Goal: Task Accomplishment & Management: Use online tool/utility

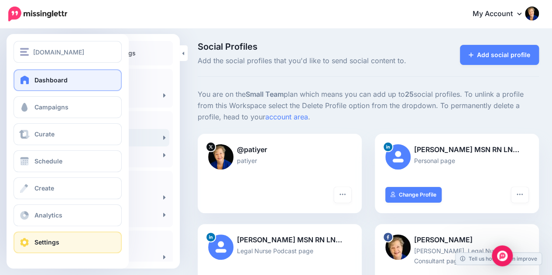
click at [28, 79] on span at bounding box center [24, 79] width 11 height 9
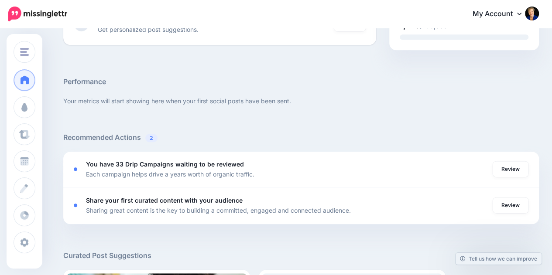
scroll to position [114, 0]
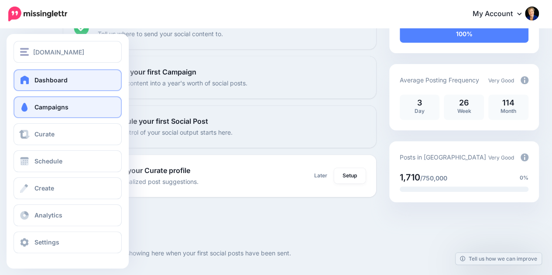
click at [27, 106] on span at bounding box center [24, 107] width 11 height 9
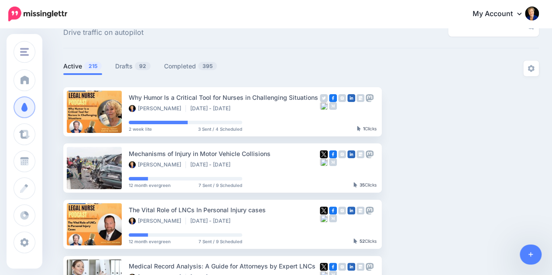
scroll to position [29, 0]
click at [128, 68] on link "Drafts 92" at bounding box center [133, 66] width 36 height 10
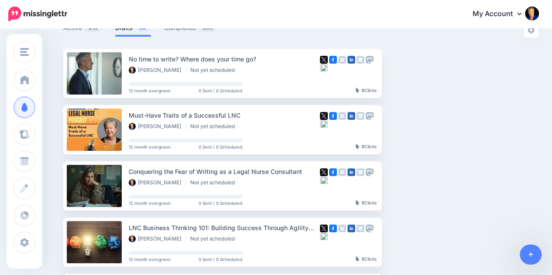
scroll to position [67, 0]
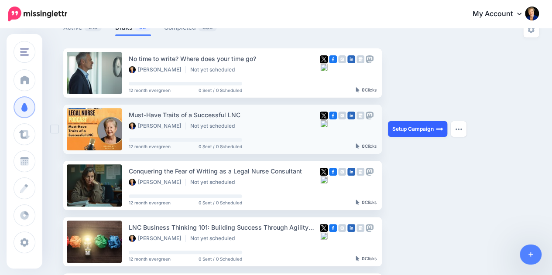
click at [433, 133] on link "Setup Campaign" at bounding box center [417, 129] width 59 height 16
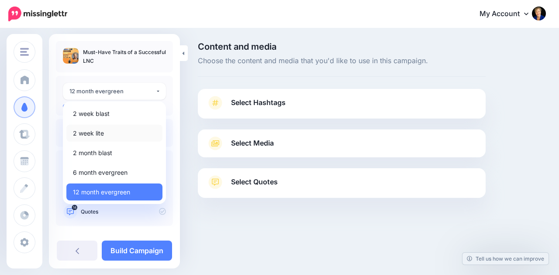
click at [100, 134] on span "2 week lite" at bounding box center [88, 133] width 31 height 10
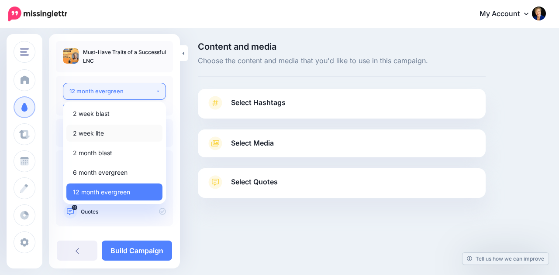
select select "*****"
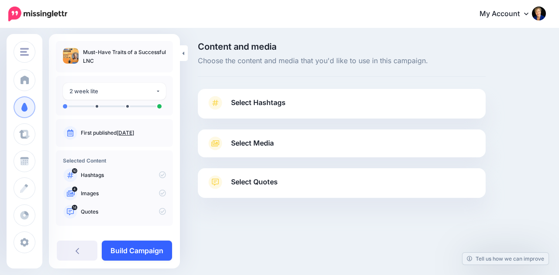
click at [137, 249] on link "Build Campaign" at bounding box center [137, 251] width 70 height 20
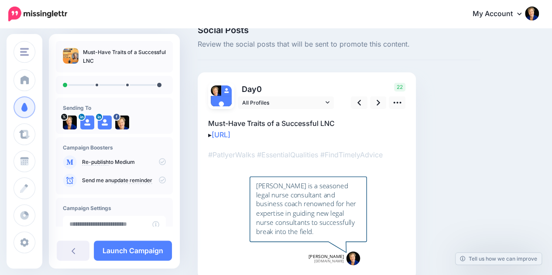
scroll to position [16, 0]
click at [379, 102] on icon at bounding box center [378, 103] width 3 height 9
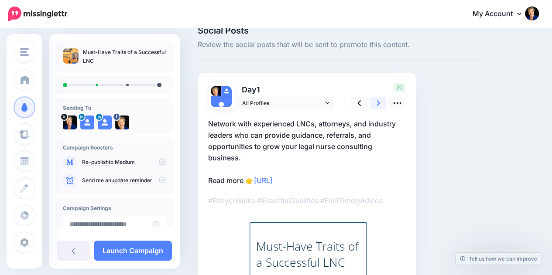
click at [379, 102] on icon at bounding box center [378, 103] width 3 height 9
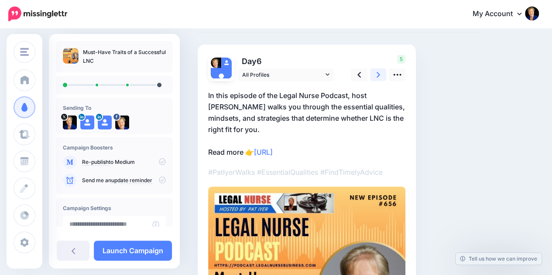
scroll to position [0, 0]
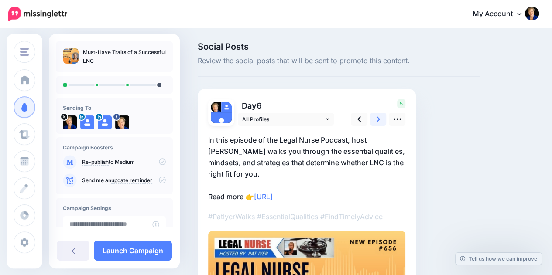
click at [376, 120] on link at bounding box center [378, 119] width 17 height 13
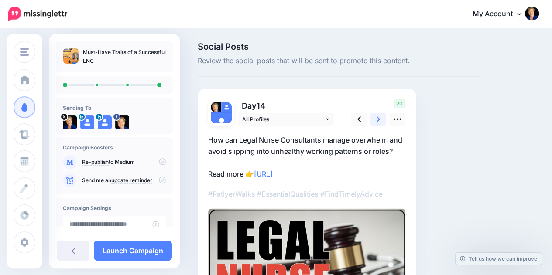
click at [376, 120] on link at bounding box center [378, 119] width 17 height 13
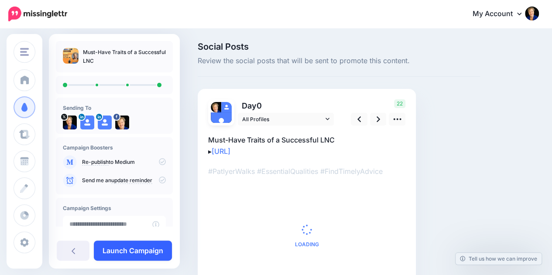
click at [142, 250] on link "Launch Campaign" at bounding box center [133, 251] width 78 height 20
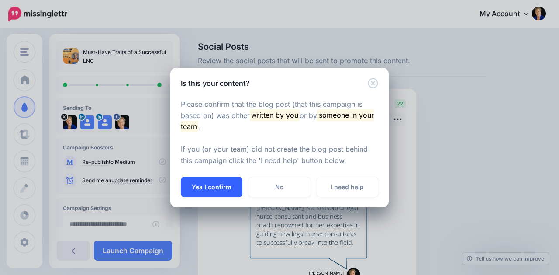
click at [212, 188] on button "Yes I confirm" at bounding box center [212, 187] width 62 height 20
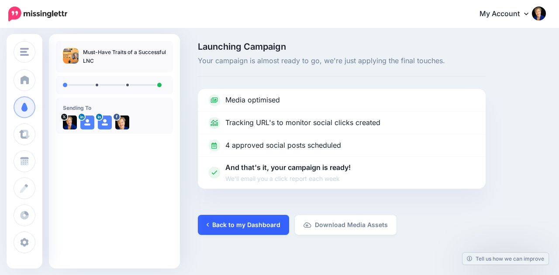
click at [238, 225] on link "Back to my Dashboard" at bounding box center [243, 225] width 91 height 20
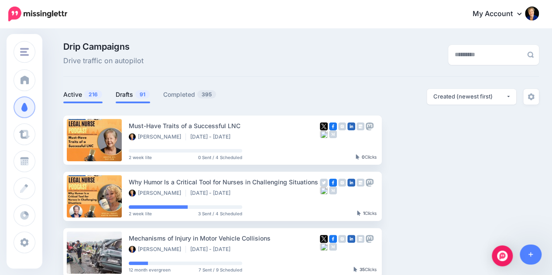
click at [140, 93] on span "91" at bounding box center [142, 94] width 14 height 8
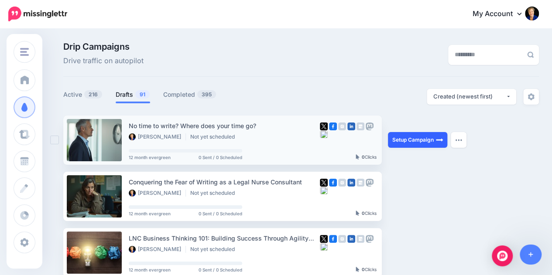
click at [408, 141] on link "Setup Campaign" at bounding box center [417, 140] width 59 height 16
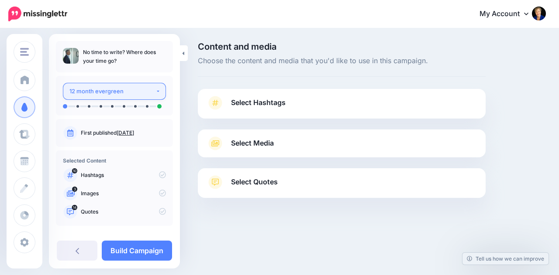
click at [151, 90] on button "12 month evergreen" at bounding box center [114, 91] width 103 height 17
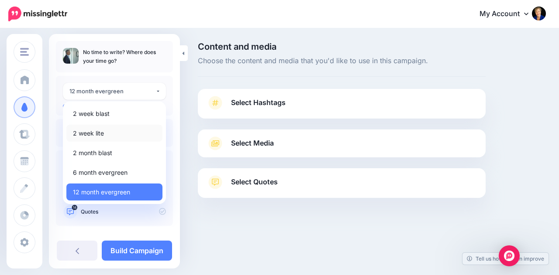
click at [109, 130] on link "2 week lite" at bounding box center [114, 133] width 96 height 17
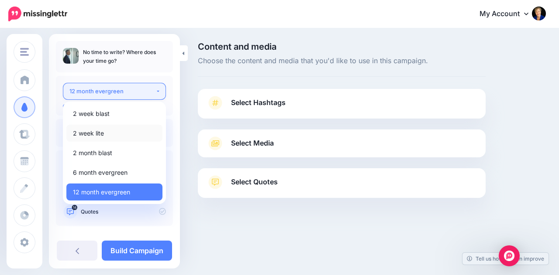
select select "*****"
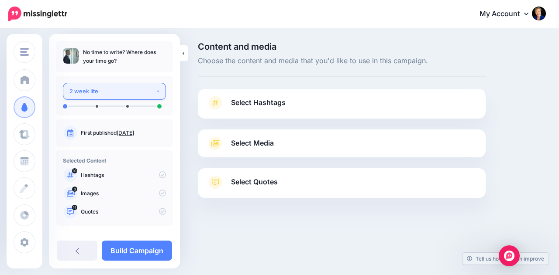
click at [150, 94] on div "2 week lite" at bounding box center [112, 91] width 86 height 10
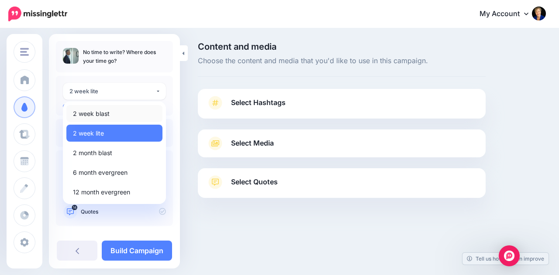
click at [123, 110] on link "2 week blast" at bounding box center [114, 113] width 96 height 17
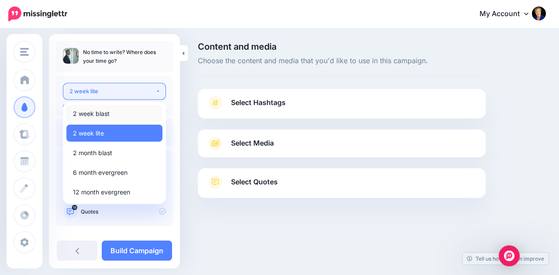
select select "*****"
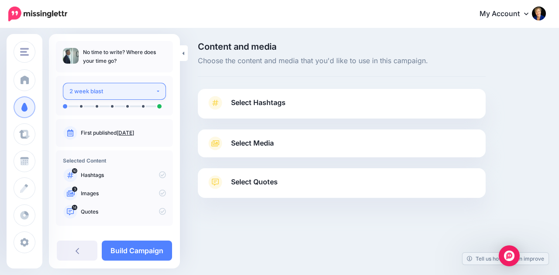
click at [157, 95] on button "2 week blast" at bounding box center [114, 91] width 103 height 17
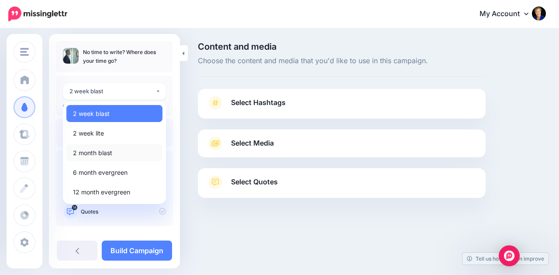
click at [109, 151] on span "2 month blast" at bounding box center [92, 153] width 39 height 10
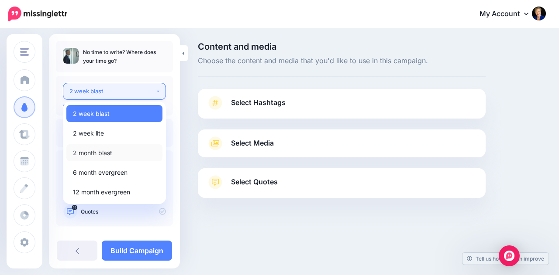
select select "*****"
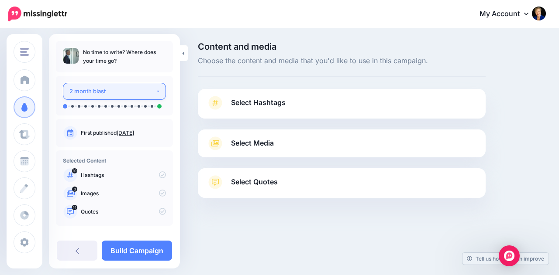
click at [128, 87] on div "2 month blast" at bounding box center [112, 91] width 86 height 10
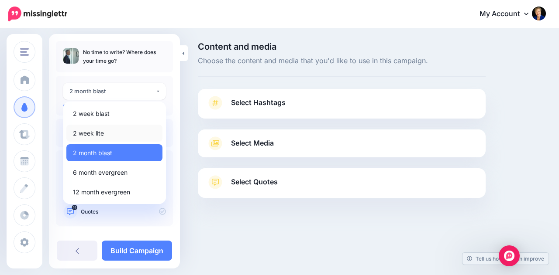
click at [102, 127] on link "2 week lite" at bounding box center [114, 133] width 96 height 17
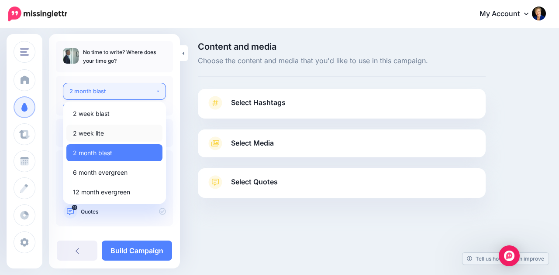
select select "*****"
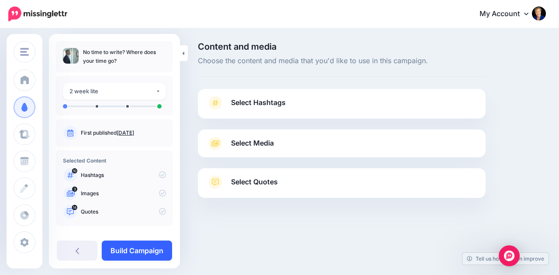
click at [137, 252] on link "Build Campaign" at bounding box center [137, 251] width 70 height 20
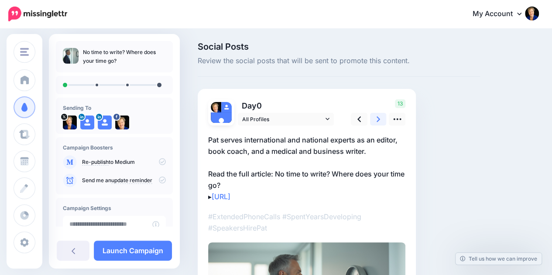
click at [378, 123] on icon at bounding box center [378, 119] width 3 height 9
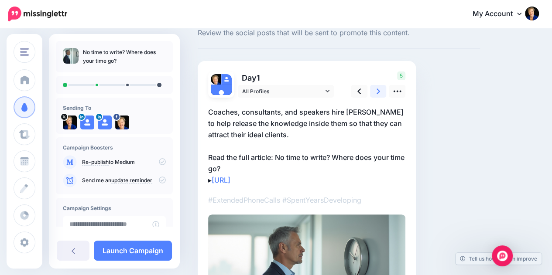
scroll to position [28, 0]
click at [360, 84] on div "5" at bounding box center [377, 85] width 70 height 26
click at [359, 93] on icon at bounding box center [358, 91] width 3 height 9
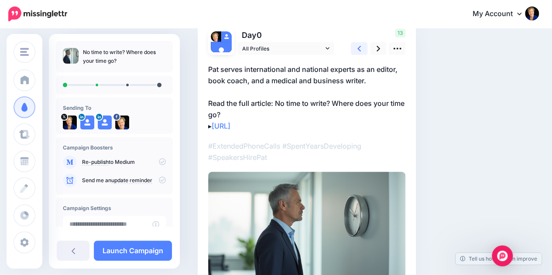
scroll to position [43, 0]
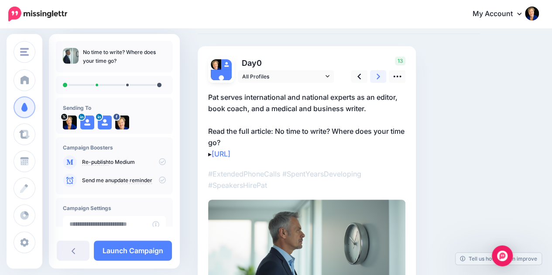
click at [383, 76] on link at bounding box center [378, 76] width 17 height 13
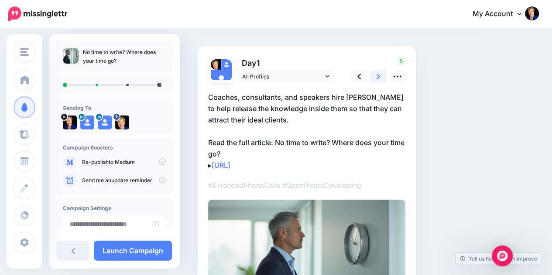
click at [383, 76] on link at bounding box center [378, 76] width 17 height 13
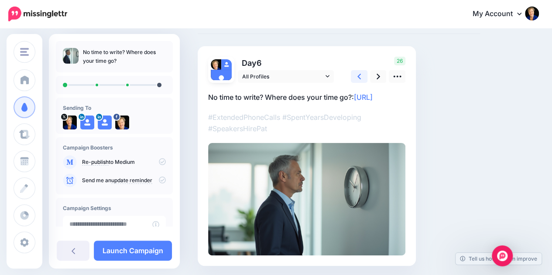
click at [365, 76] on link at bounding box center [359, 76] width 17 height 13
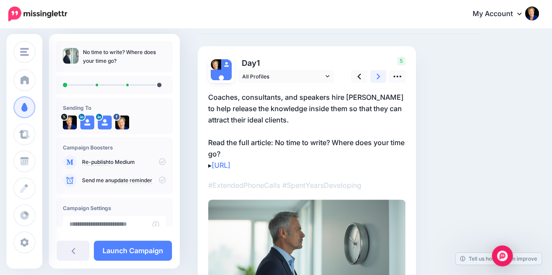
click at [380, 77] on link at bounding box center [378, 76] width 17 height 13
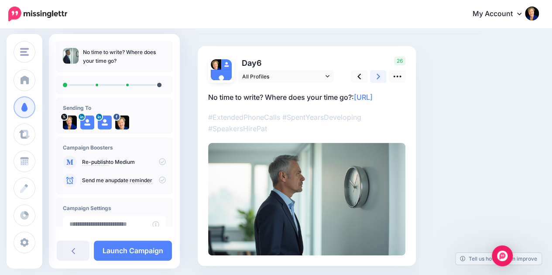
click at [380, 77] on link at bounding box center [378, 76] width 17 height 13
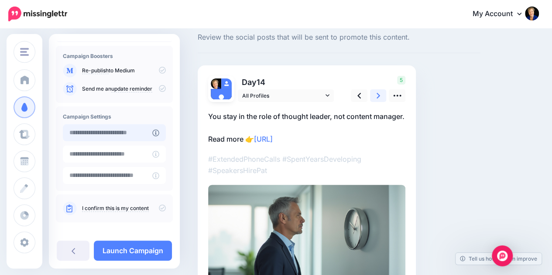
scroll to position [97, 0]
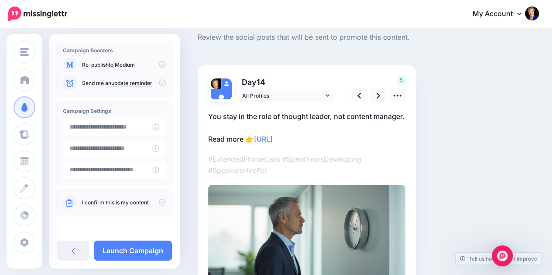
click at [160, 203] on icon at bounding box center [162, 202] width 7 height 7
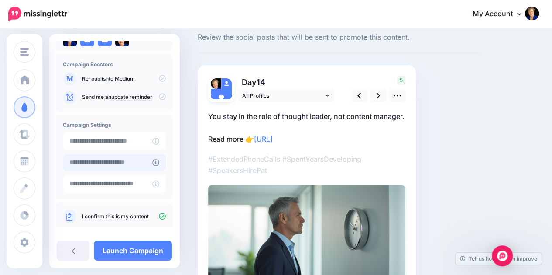
scroll to position [83, 0]
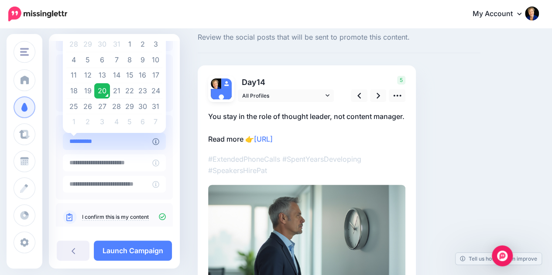
click at [141, 144] on input "**********" at bounding box center [107, 141] width 89 height 17
click at [114, 92] on td "21" at bounding box center [117, 91] width 14 height 16
type input "**********"
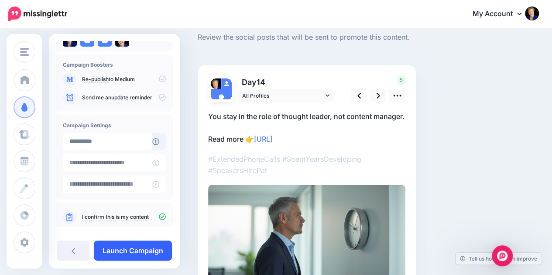
click at [120, 245] on link "Launch Campaign" at bounding box center [133, 251] width 78 height 20
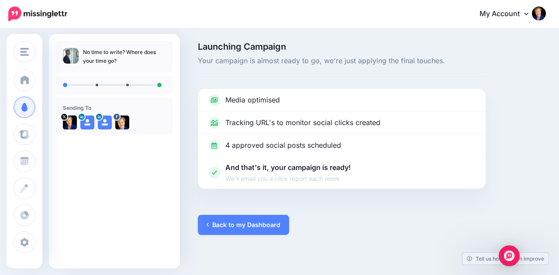
click at [227, 214] on div at bounding box center [342, 202] width 288 height 26
click at [228, 218] on link "Back to my Dashboard" at bounding box center [243, 225] width 91 height 20
